Goal: Navigation & Orientation: Find specific page/section

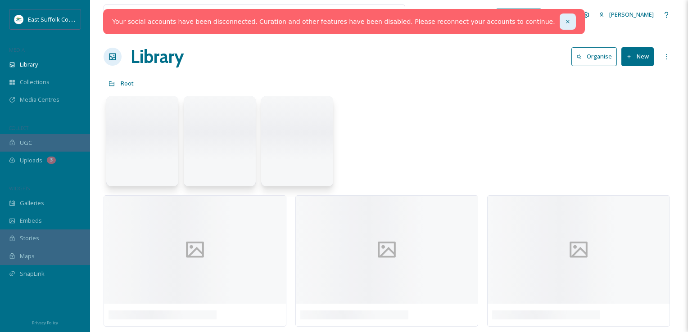
click at [560, 26] on div at bounding box center [568, 22] width 16 height 16
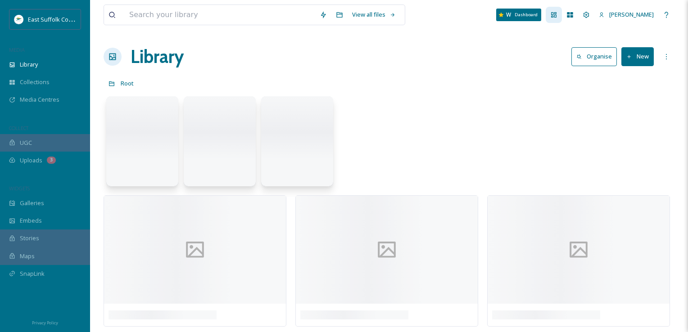
click at [558, 18] on icon at bounding box center [554, 14] width 7 height 7
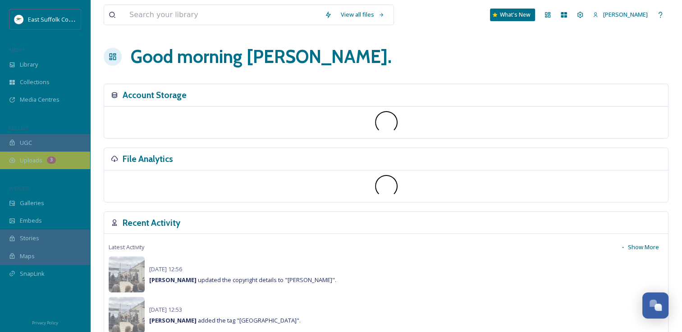
click at [58, 157] on div "Uploads 3" at bounding box center [45, 161] width 90 height 18
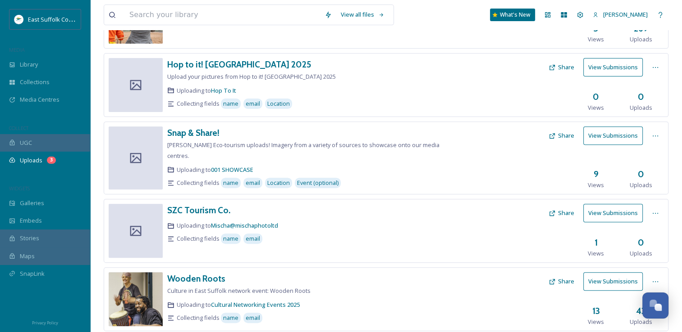
scroll to position [397, 0]
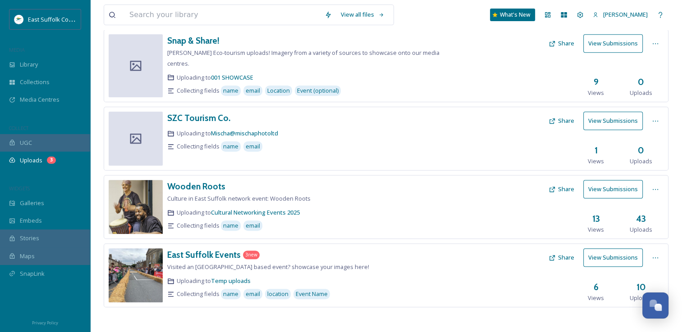
click at [616, 257] on button "View Submissions" at bounding box center [612, 258] width 59 height 18
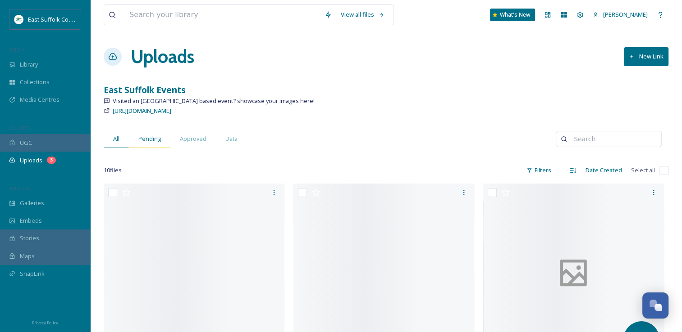
click at [155, 142] on span "Pending" at bounding box center [149, 139] width 23 height 9
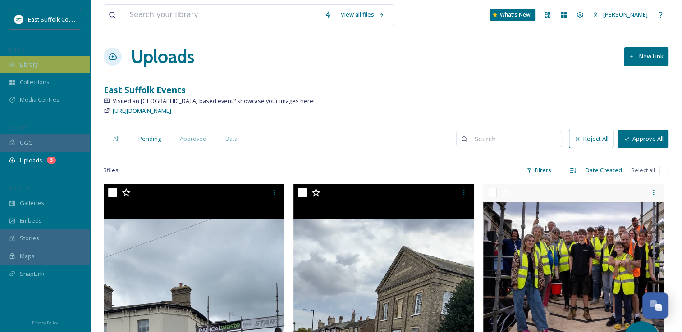
click at [69, 62] on div "Library" at bounding box center [45, 65] width 90 height 18
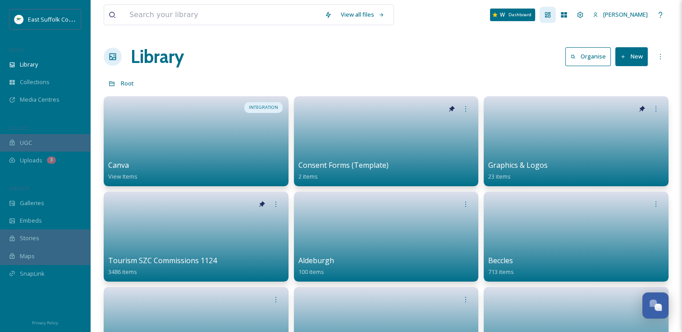
click at [555, 14] on div "Dashboard" at bounding box center [547, 15] width 16 height 16
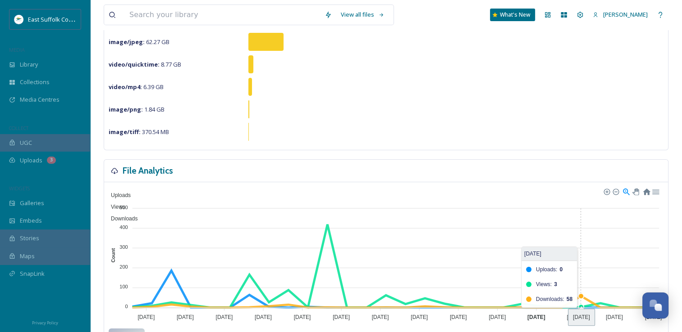
scroll to position [229, 0]
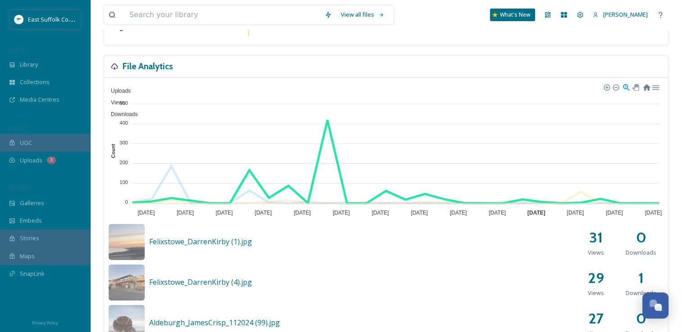
click at [125, 100] on span "Views" at bounding box center [114, 103] width 21 height 6
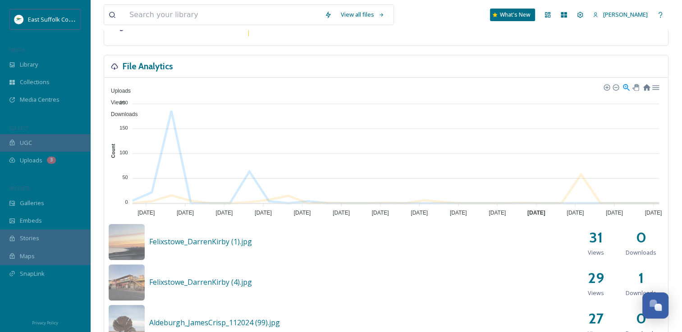
click at [125, 100] on span "Views" at bounding box center [114, 103] width 21 height 6
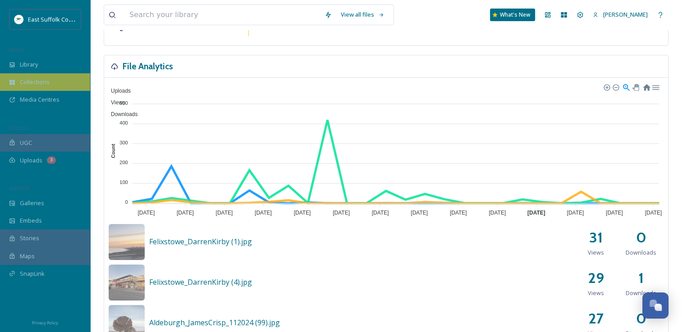
click at [41, 89] on div "Collections" at bounding box center [45, 82] width 90 height 18
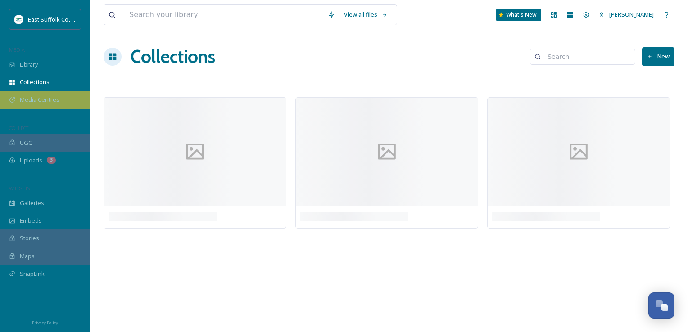
click at [41, 104] on span "Media Centres" at bounding box center [40, 100] width 40 height 9
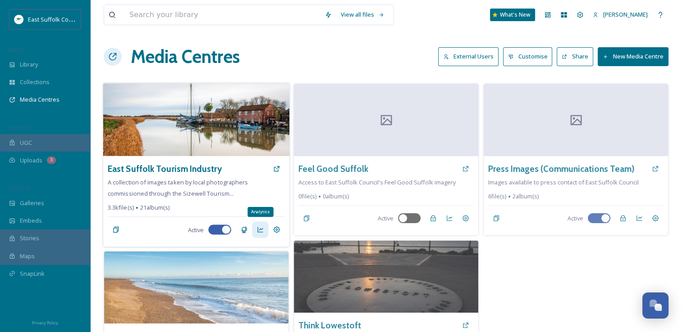
click at [257, 231] on icon at bounding box center [259, 230] width 7 height 7
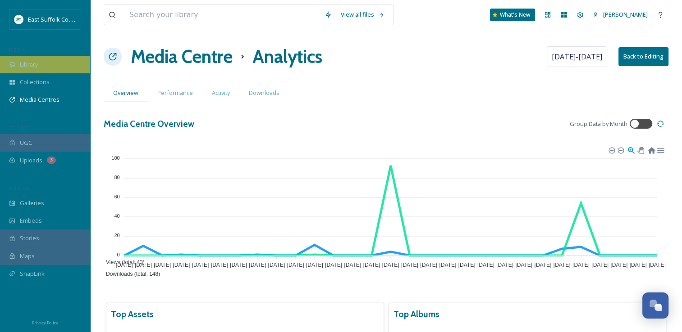
click at [40, 66] on div "Library" at bounding box center [45, 65] width 90 height 18
